Goal: Information Seeking & Learning: Check status

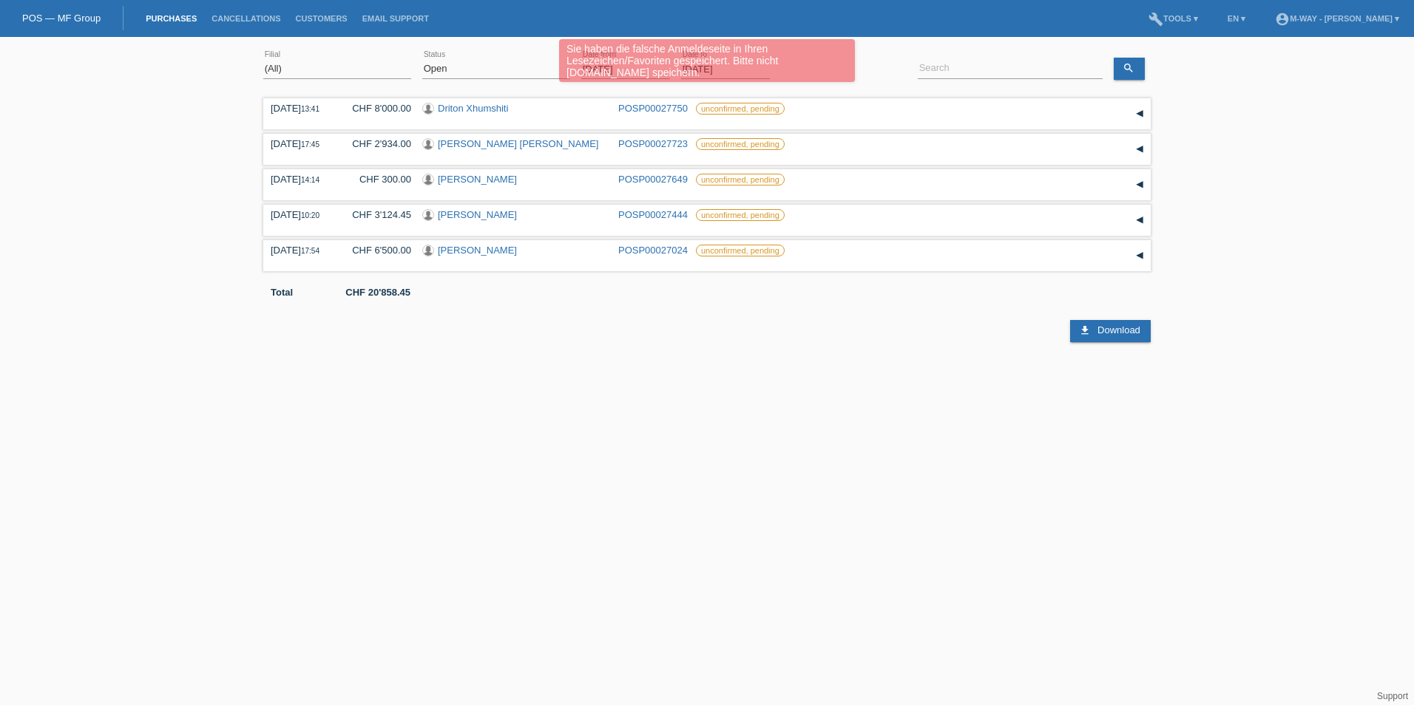
click at [487, 68] on div "Sie haben die falsche Anmeldeseite in Ihren Lesezeichen/Favoriten gespeichert. …" at bounding box center [706, 62] width 848 height 47
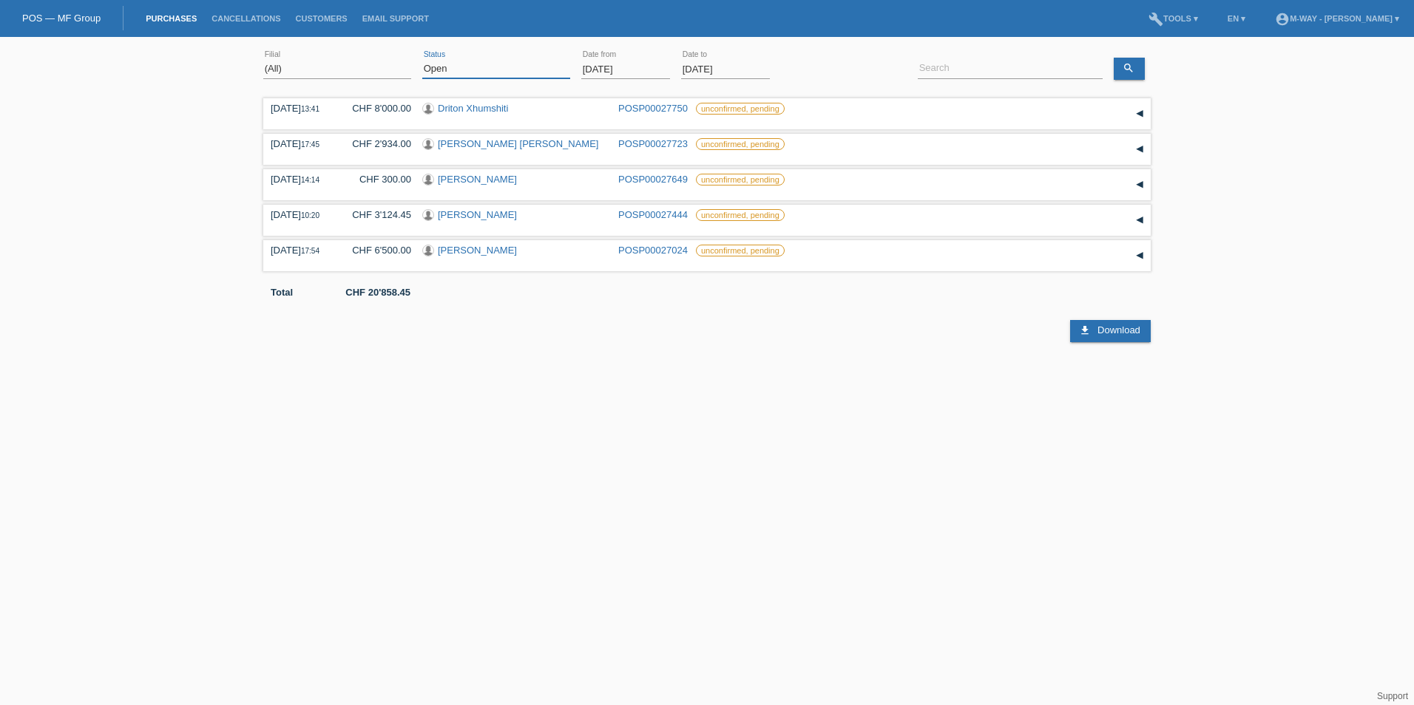
click at [532, 74] on select "(All) New Open Returned Stepped back / Cancelled Completed" at bounding box center [496, 69] width 148 height 18
select select "ALL"
click at [422, 60] on select "(All) New Open Returned Stepped back / Cancelled Completed" at bounding box center [496, 69] width 148 height 18
click at [613, 68] on input "[DATE]" at bounding box center [625, 69] width 89 height 18
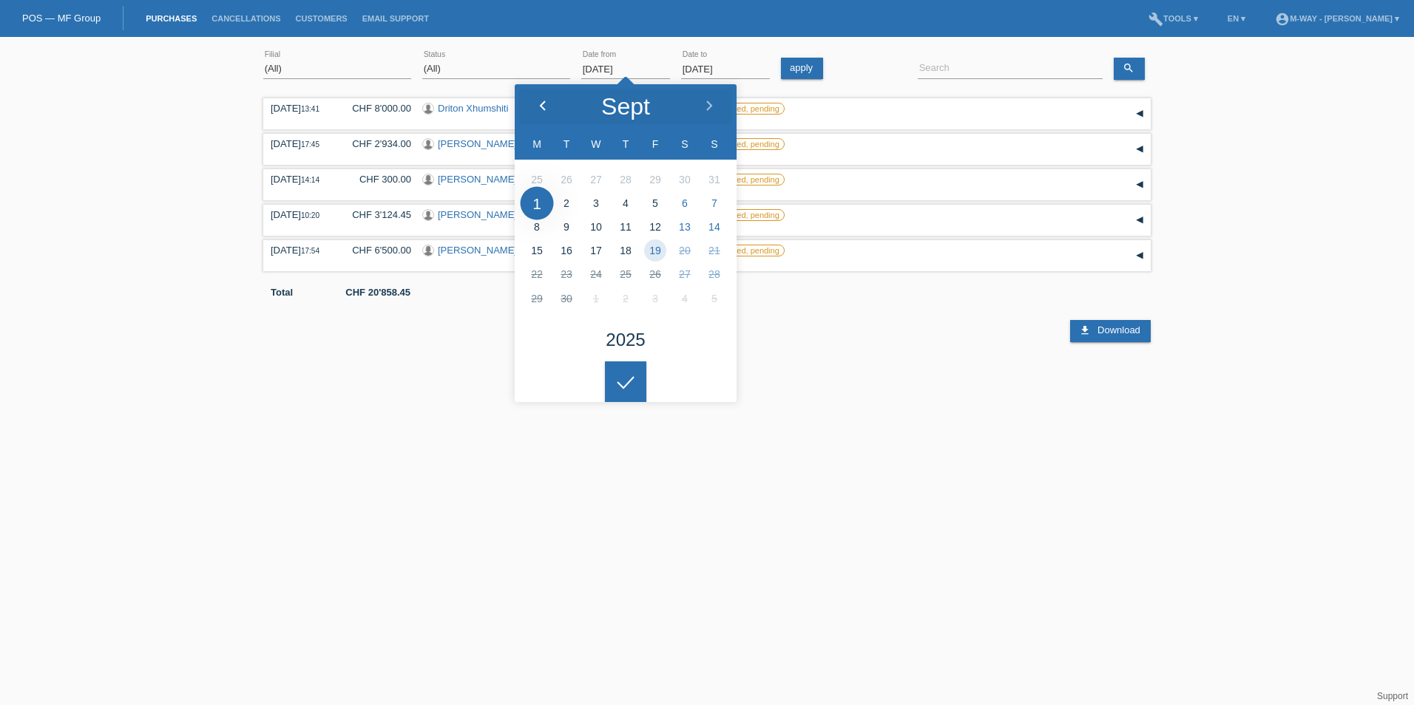
click at [542, 108] on polyline at bounding box center [543, 105] width 4 height 9
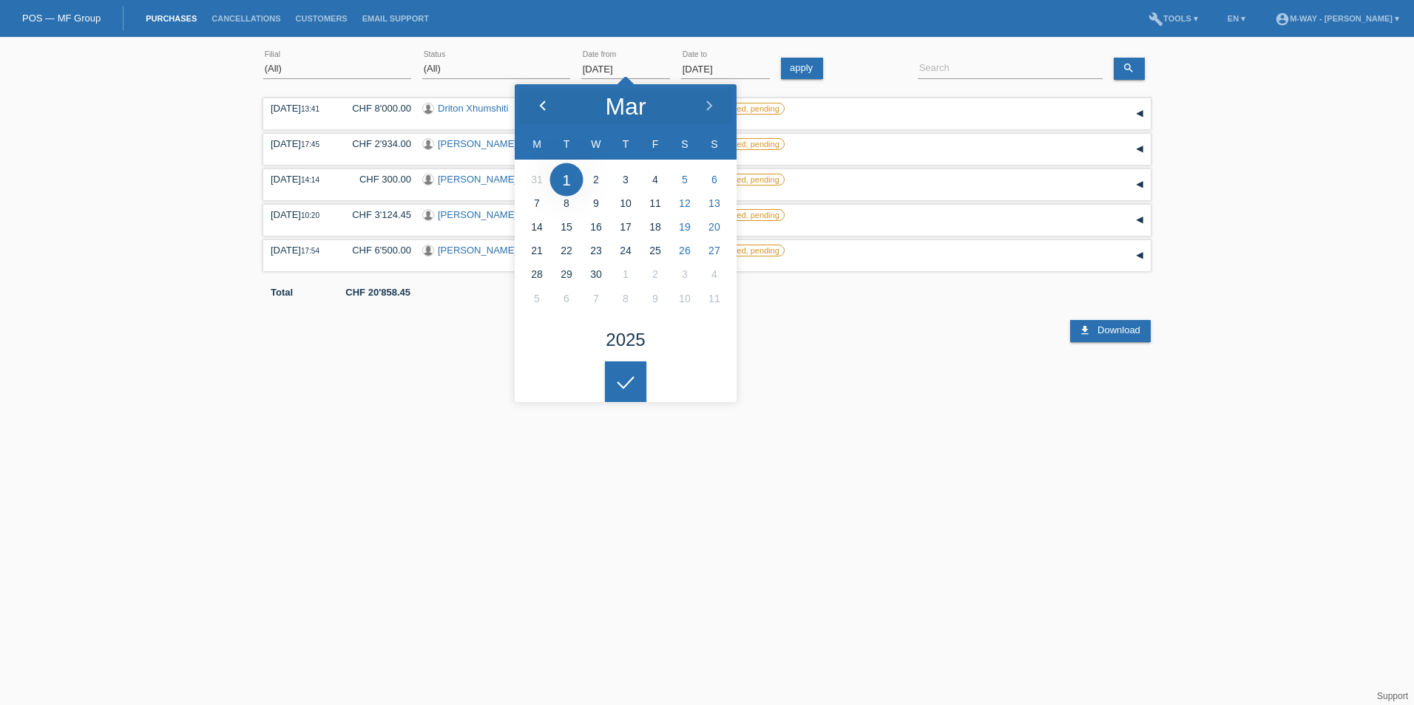
click at [542, 108] on polyline at bounding box center [543, 105] width 4 height 9
type input "01.12.2024"
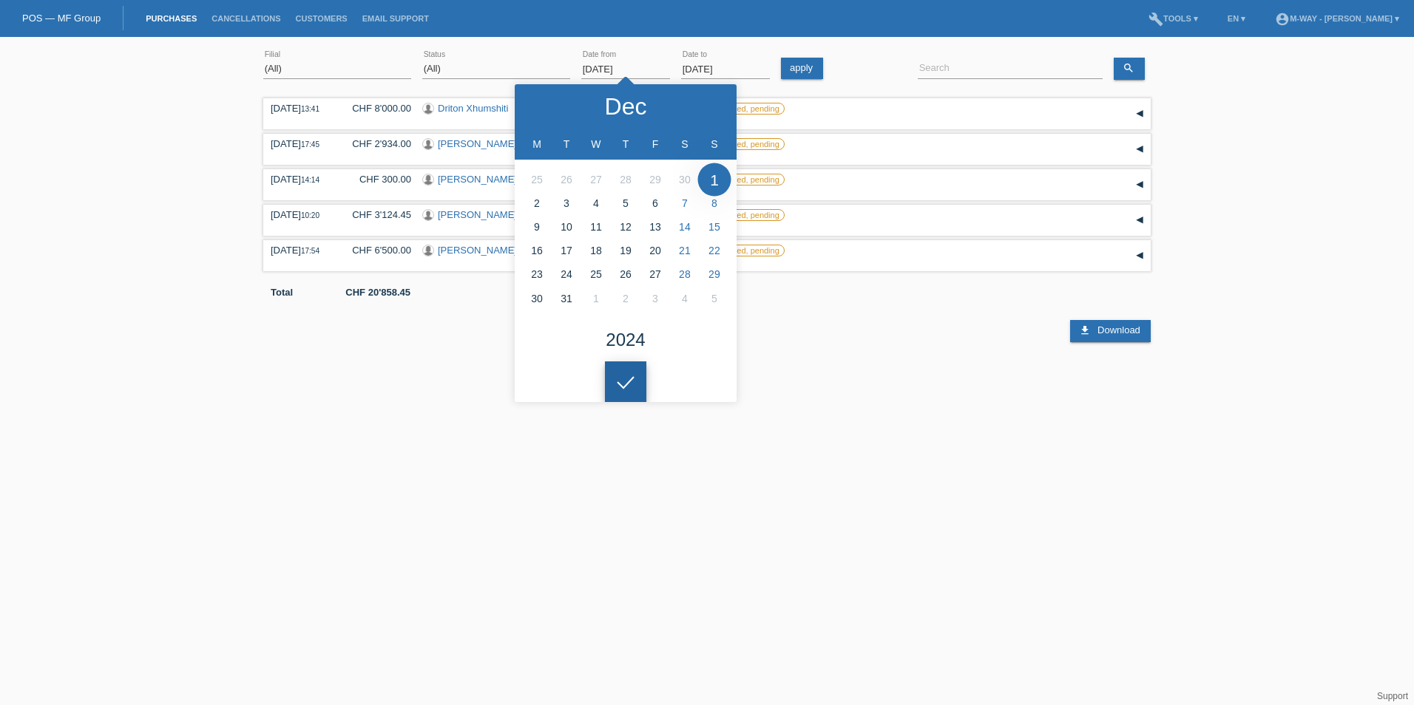
click at [632, 372] on div at bounding box center [625, 382] width 41 height 41
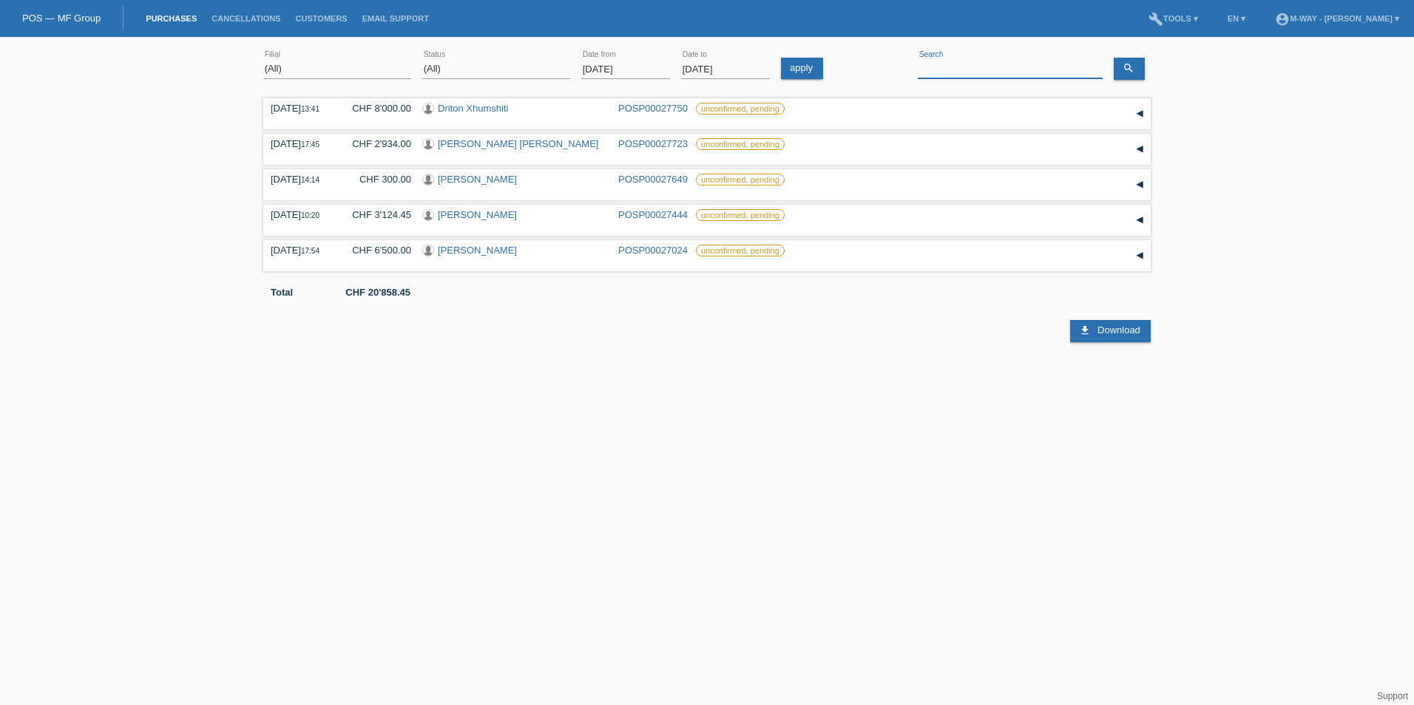
click at [991, 63] on input at bounding box center [1010, 69] width 185 height 18
click at [1138, 69] on link "search" at bounding box center [1129, 69] width 31 height 22
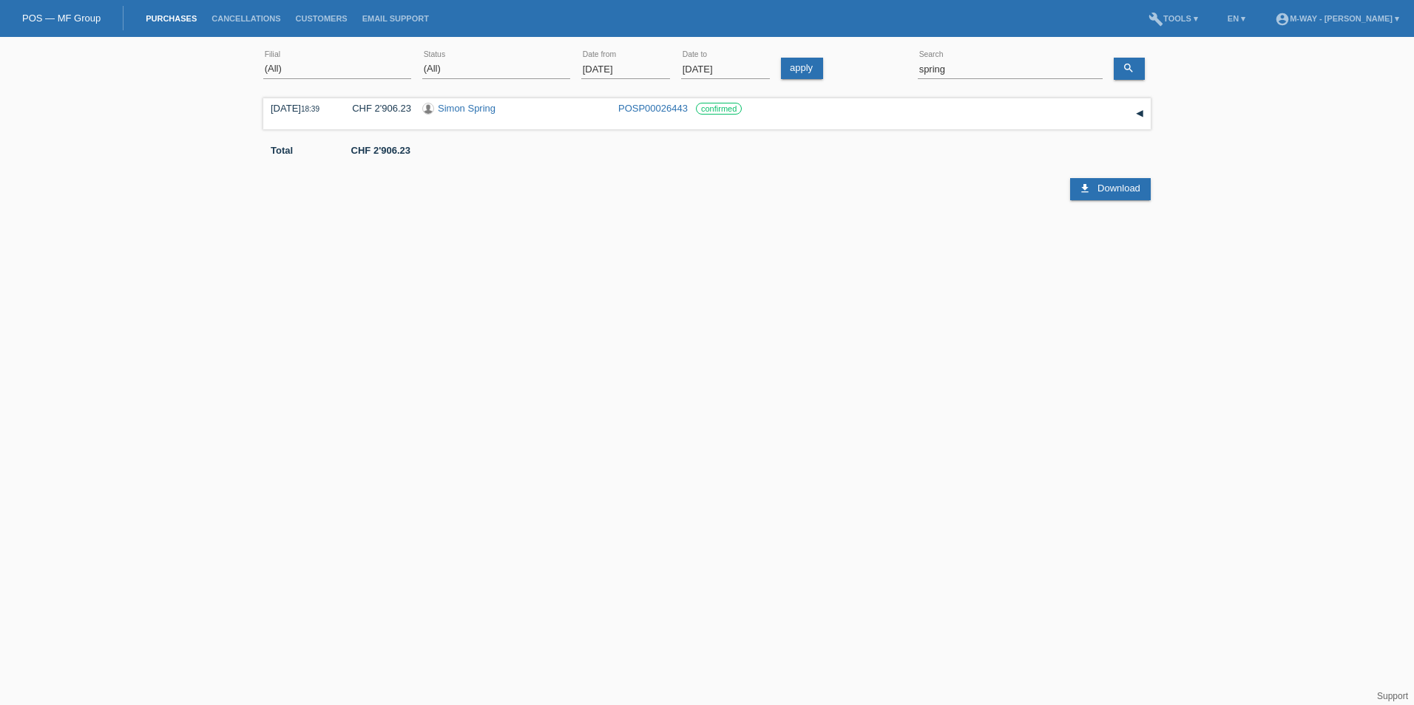
click at [215, 243] on html "Sie haben die falsche Anmeldeseite in Ihren Lesezeichen/Favoriten gespeichert. …" at bounding box center [707, 121] width 1414 height 243
click at [447, 243] on html "Sie haben die falsche Anmeldeseite in Ihren Lesezeichen/Favoriten gespeichert. …" at bounding box center [707, 121] width 1414 height 243
drag, startPoint x: 951, startPoint y: 70, endPoint x: 872, endPoint y: 52, distance: 81.3
click at [872, 52] on div "(All) Aarau Alexand'Ro Edouard'O Passion Vélo SàRL Basel Bern City Bern Expo Be…" at bounding box center [706, 69] width 887 height 50
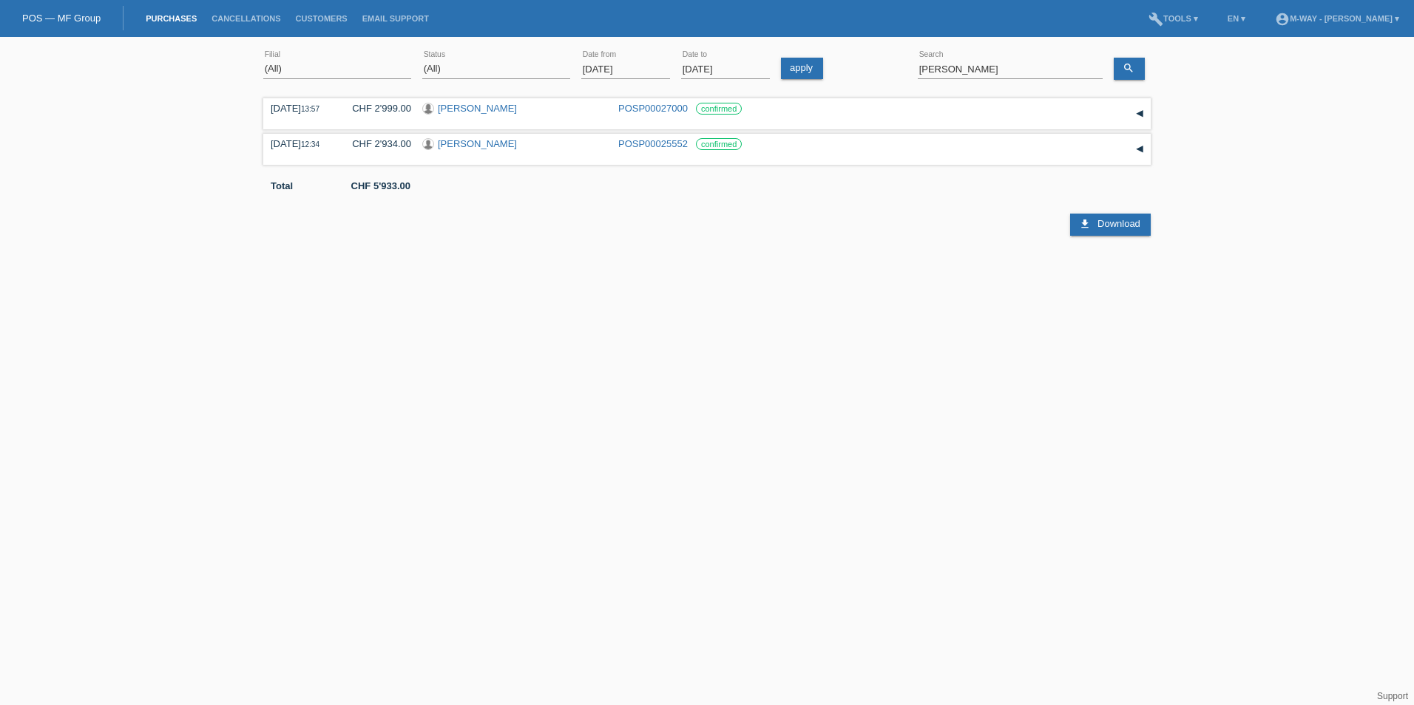
click at [844, 243] on html "Sie haben die falsche Anmeldeseite in Ihren Lesezeichen/Favoriten gespeichert. …" at bounding box center [707, 121] width 1414 height 243
click at [956, 69] on input "[PERSON_NAME]" at bounding box center [1010, 69] width 185 height 18
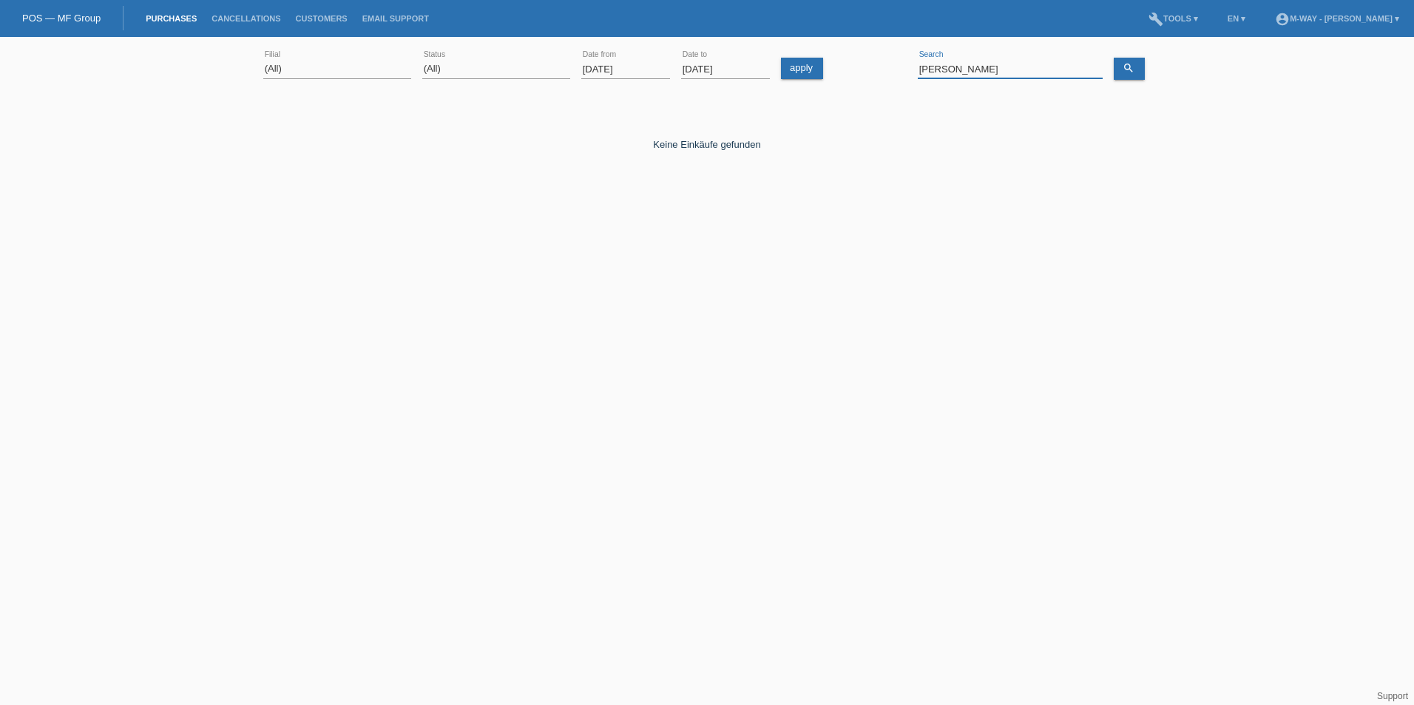
click at [956, 69] on input "grimm" at bounding box center [1010, 69] width 185 height 18
click at [1006, 243] on html "Sie haben die falsche Anmeldeseite in Ihren Lesezeichen/Favoriten gespeichert. …" at bounding box center [707, 121] width 1414 height 243
click at [959, 64] on input "laura" at bounding box center [1010, 69] width 185 height 18
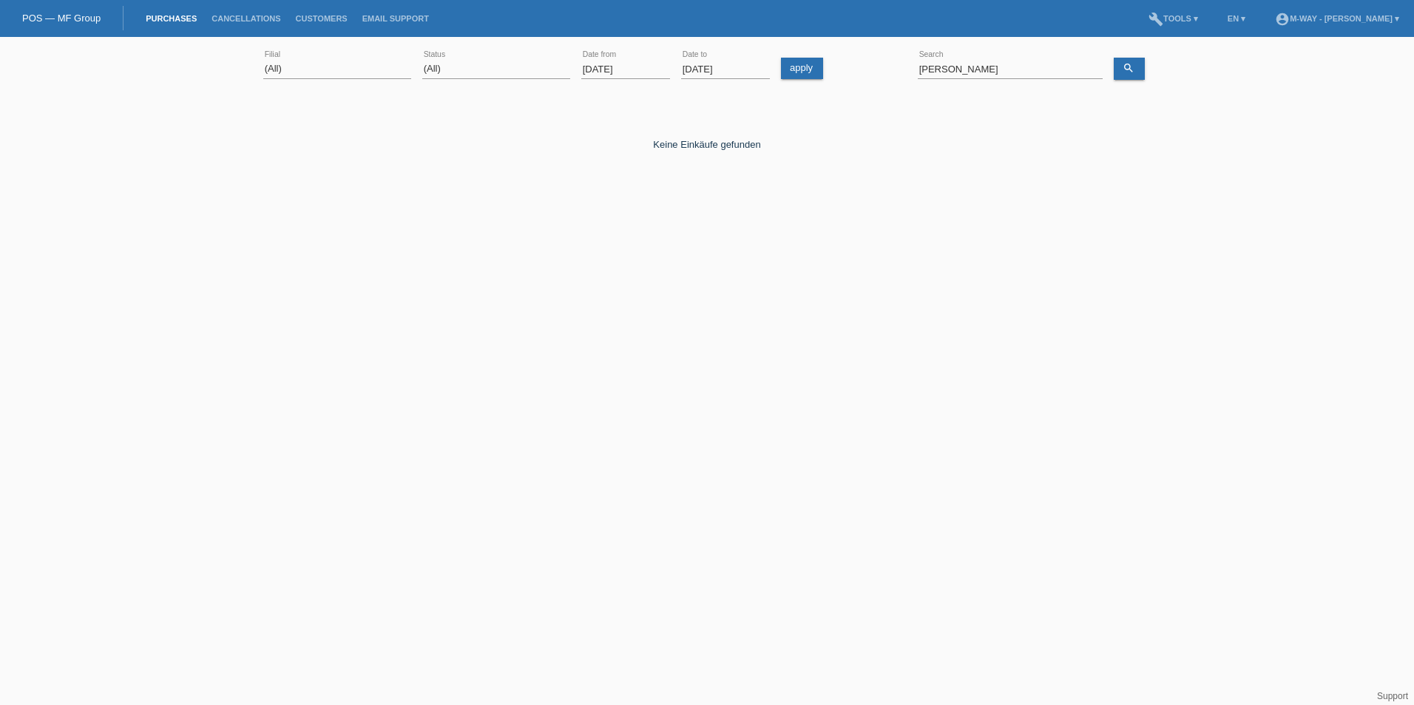
click at [989, 243] on html "Sie haben die falsche Anmeldeseite in Ihren Lesezeichen/Favoriten gespeichert. …" at bounding box center [707, 121] width 1414 height 243
click at [975, 66] on input "grimm" at bounding box center [1010, 69] width 185 height 18
click at [914, 243] on html "Sie haben die falsche Anmeldeseite in Ihren Lesezeichen/Favoriten gespeichert. …" at bounding box center [707, 121] width 1414 height 243
click at [972, 72] on input "aussel" at bounding box center [1010, 69] width 185 height 18
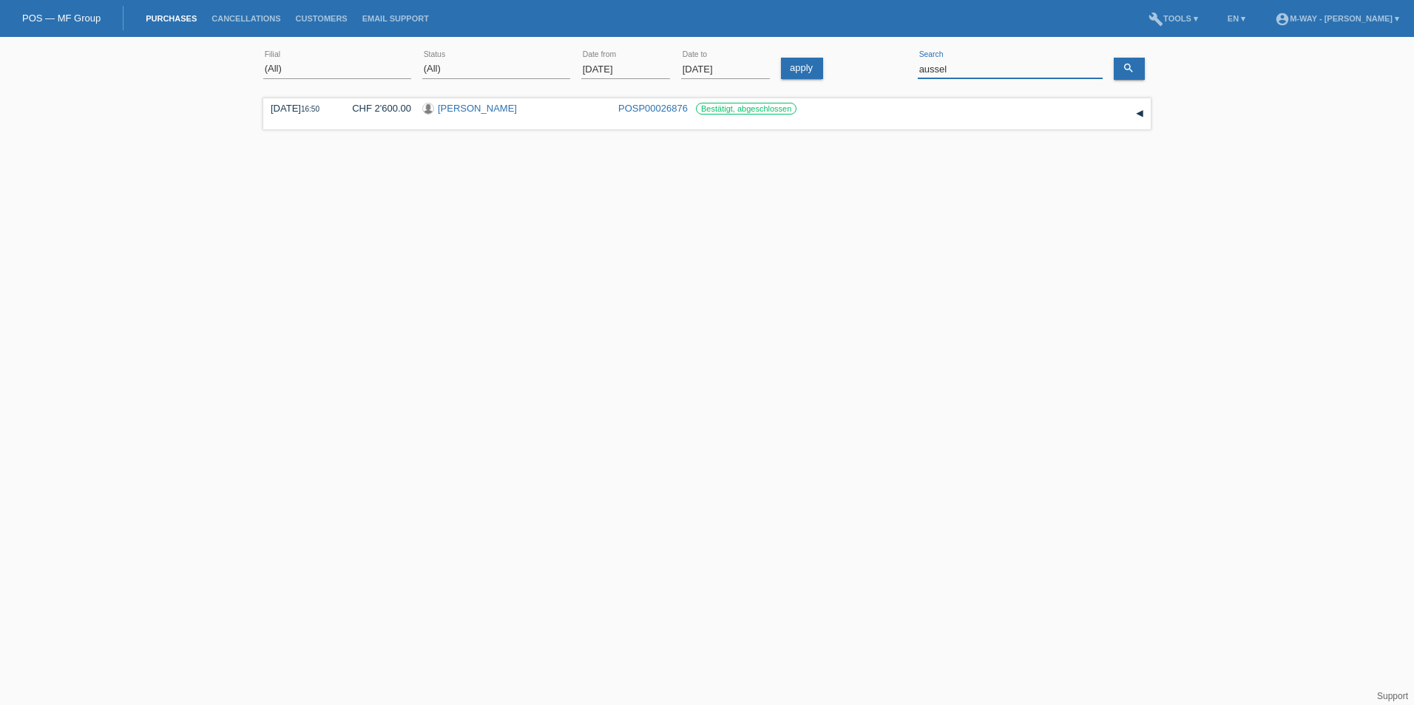
click at [972, 72] on input "aussel" at bounding box center [1010, 69] width 185 height 18
click at [972, 72] on input "ruiz" at bounding box center [1010, 69] width 185 height 18
click at [972, 72] on input "gonzalez" at bounding box center [1010, 69] width 185 height 18
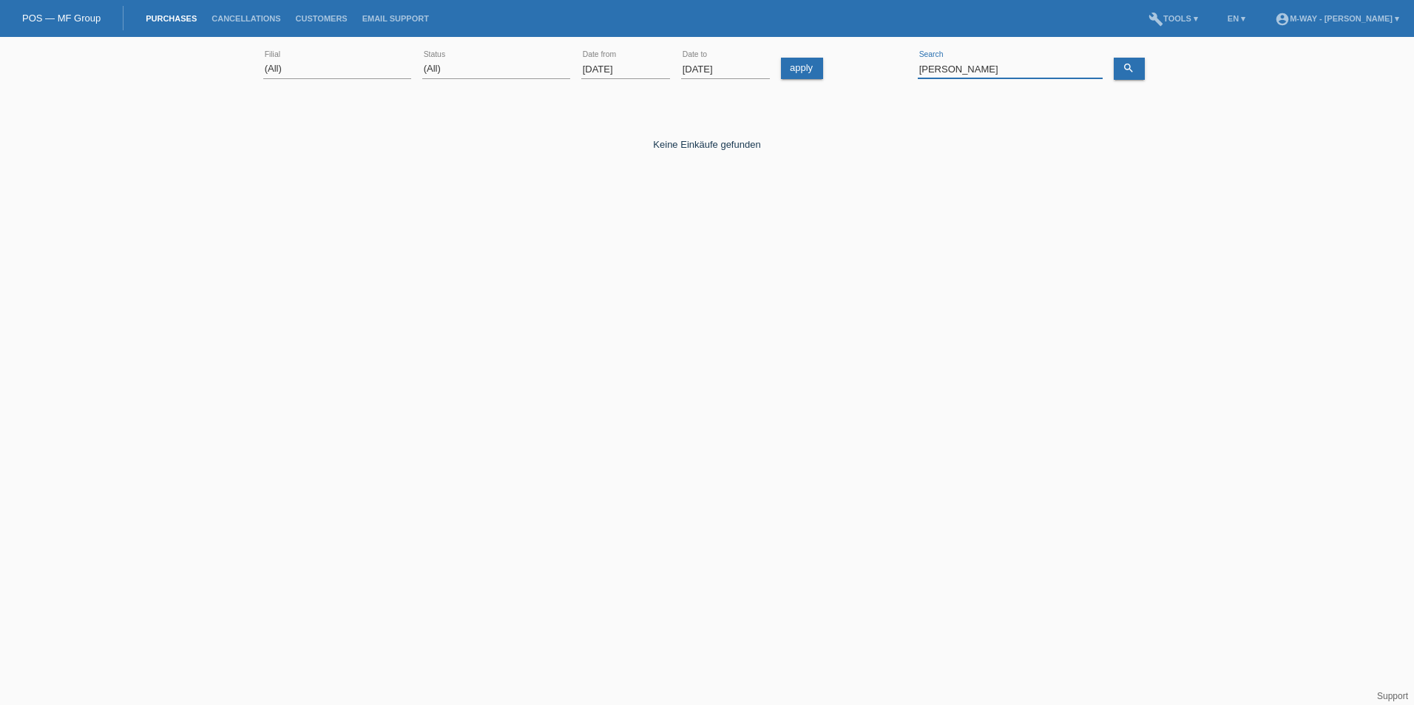
type input "daniel"
click at [833, 243] on html "Sie haben die falsche Anmeldeseite in Ihren Lesezeichen/Favoriten gespeichert. …" at bounding box center [707, 121] width 1414 height 243
click at [1354, 21] on link "account_circle m-way - [PERSON_NAME] ▾" at bounding box center [1337, 18] width 139 height 9
click at [1227, 91] on div "Logout" at bounding box center [1297, 96] width 213 height 11
click at [1214, 91] on link "Logout" at bounding box center [1206, 96] width 30 height 11
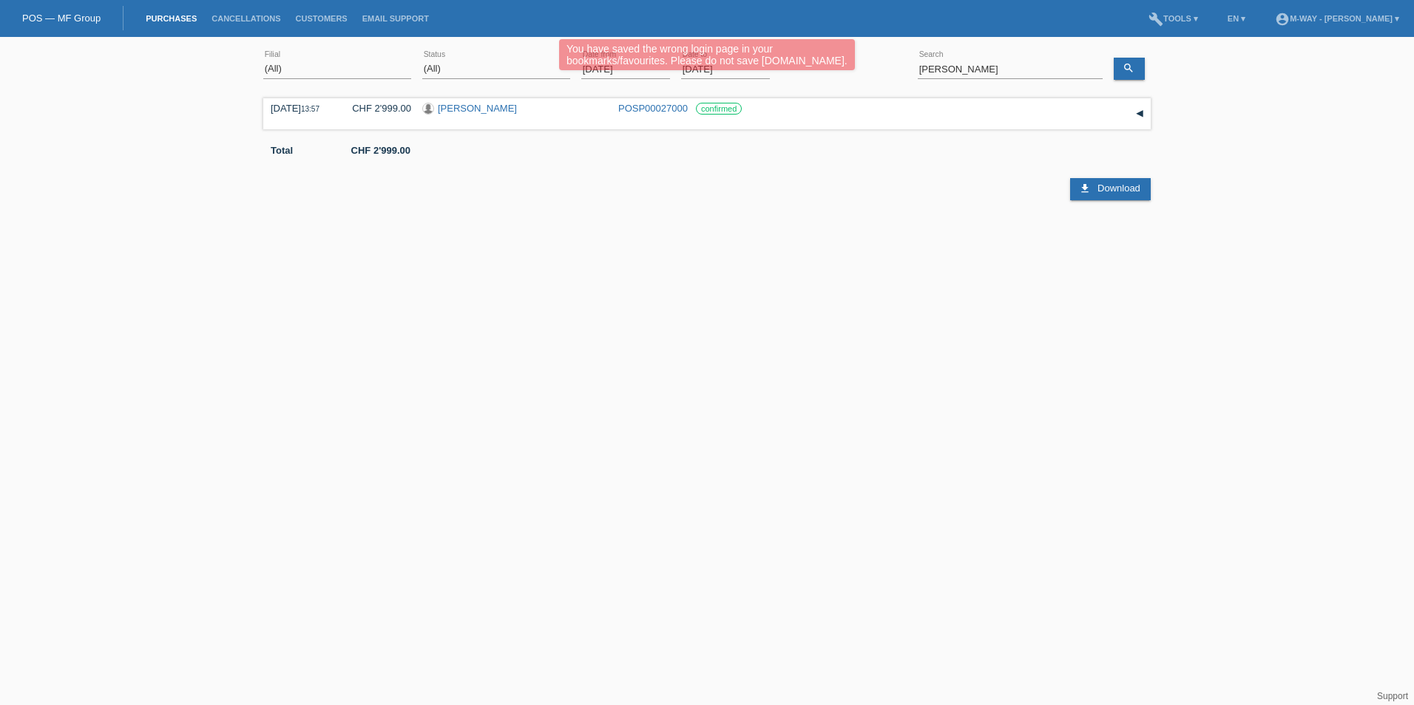
click at [500, 243] on html "You have saved the wrong login page in your bookmarks/favourites. Please do not…" at bounding box center [707, 121] width 1414 height 243
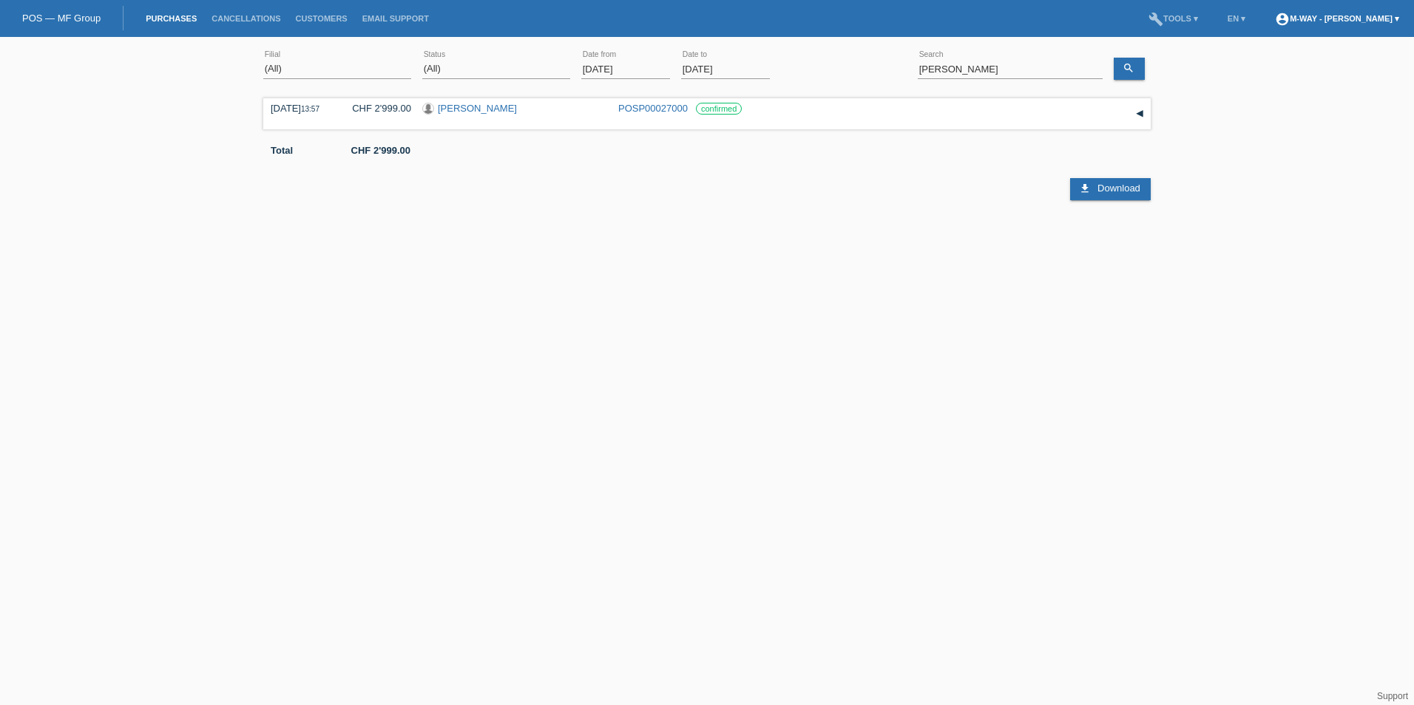
click at [1365, 19] on link "account_circle m-way - [PERSON_NAME] ▾" at bounding box center [1337, 18] width 139 height 9
click at [1219, 91] on link "Logout" at bounding box center [1206, 96] width 30 height 11
